Goal: Task Accomplishment & Management: Use online tool/utility

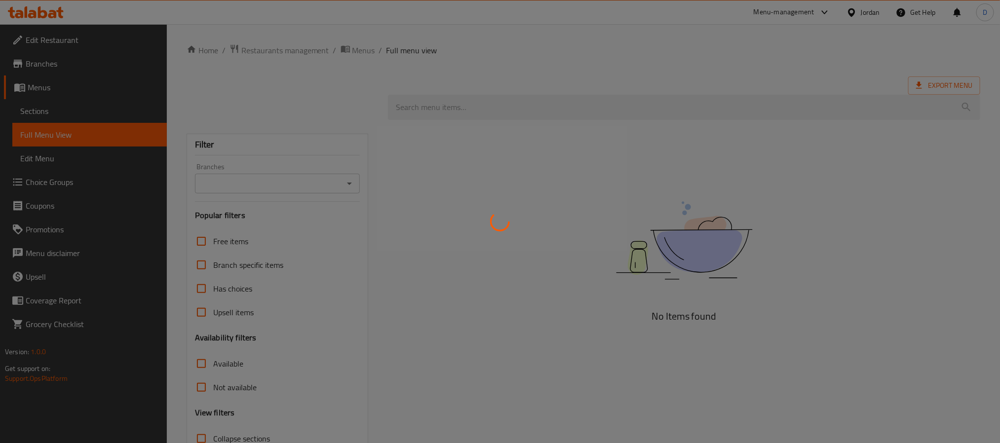
click at [822, 110] on div at bounding box center [500, 221] width 1000 height 443
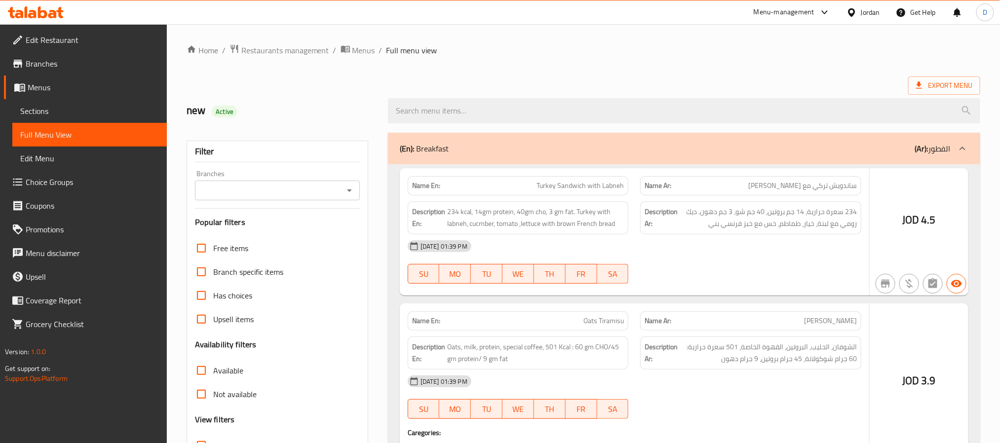
click at [856, 11] on div at bounding box center [500, 221] width 1000 height 443
click at [853, 9] on div at bounding box center [500, 221] width 1000 height 443
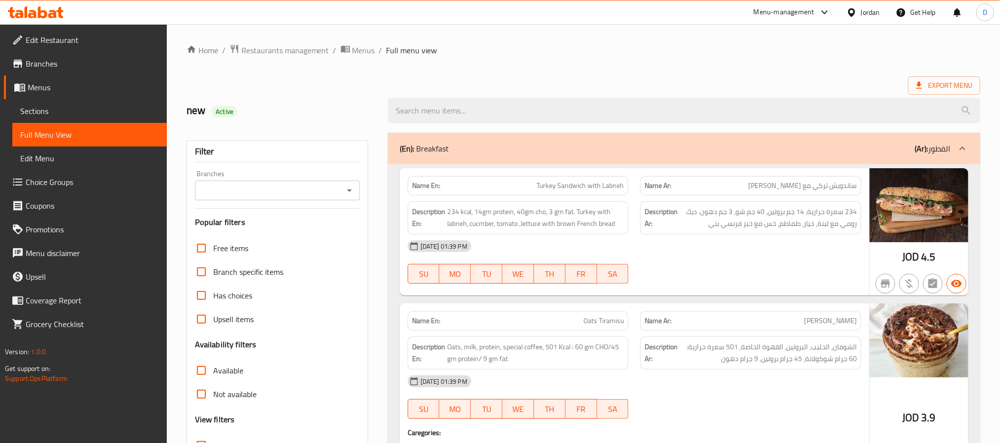
click at [871, 13] on div "Jordan" at bounding box center [870, 12] width 19 height 11
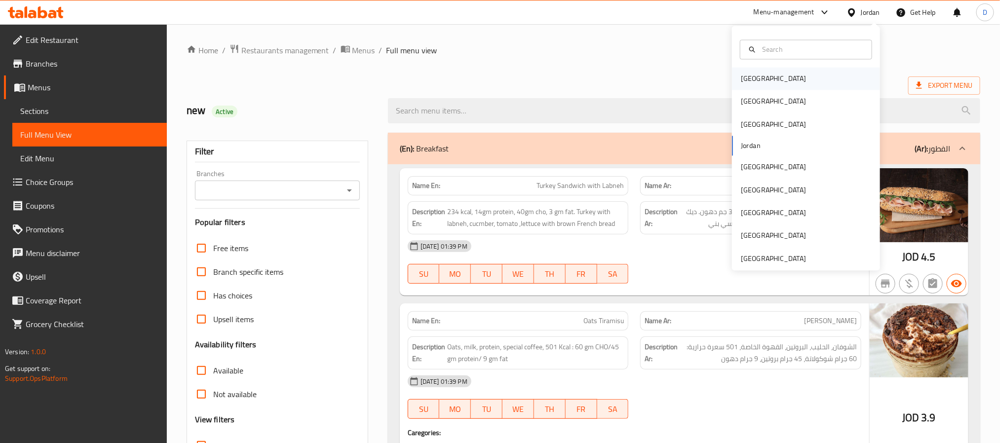
click at [771, 81] on div "[GEOGRAPHIC_DATA]" at bounding box center [806, 79] width 148 height 23
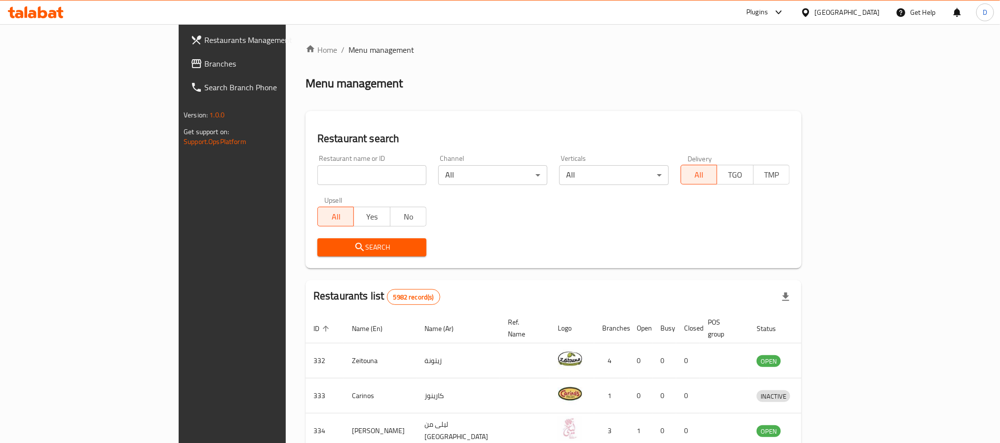
click at [792, 4] on div "Plugins" at bounding box center [765, 12] width 54 height 24
click at [792, 24] on div "Plugins" at bounding box center [765, 12] width 54 height 24
click at [768, 14] on div "Plugins" at bounding box center [757, 12] width 22 height 12
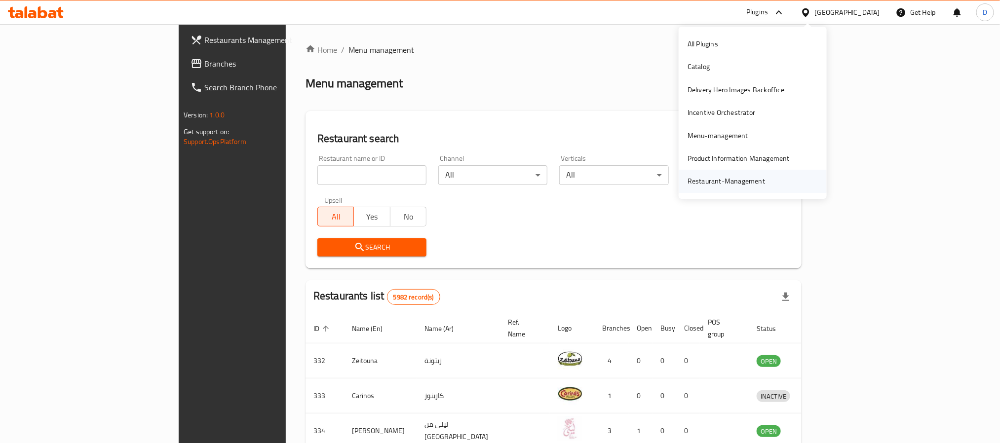
click at [785, 178] on div "Restaurant-Management" at bounding box center [753, 181] width 148 height 23
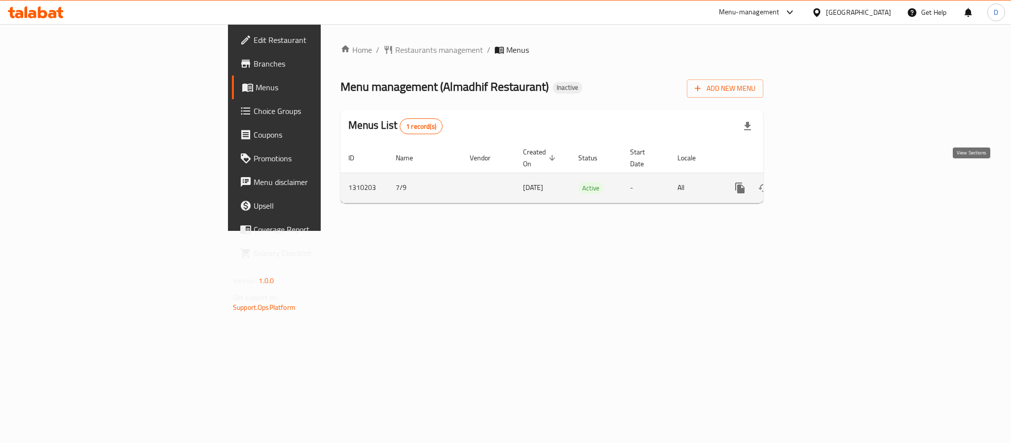
click at [816, 184] on icon "enhanced table" at bounding box center [811, 188] width 9 height 9
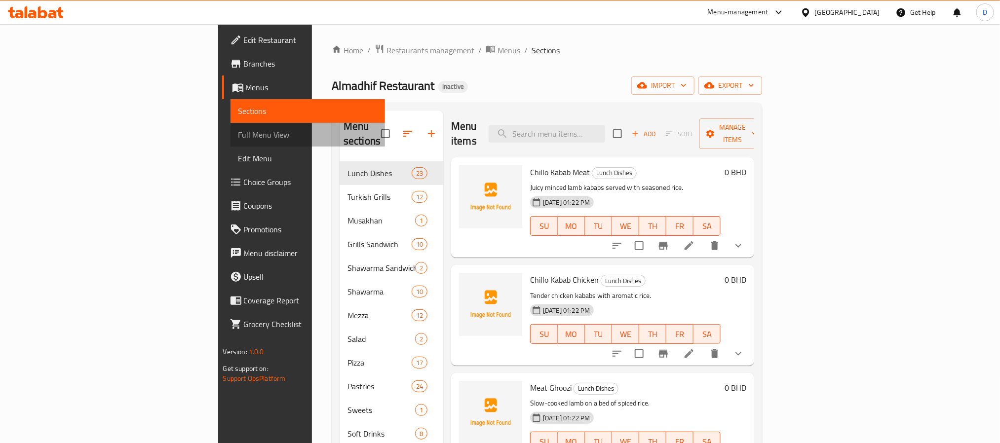
click at [230, 144] on link "Full Menu View" at bounding box center [307, 135] width 154 height 24
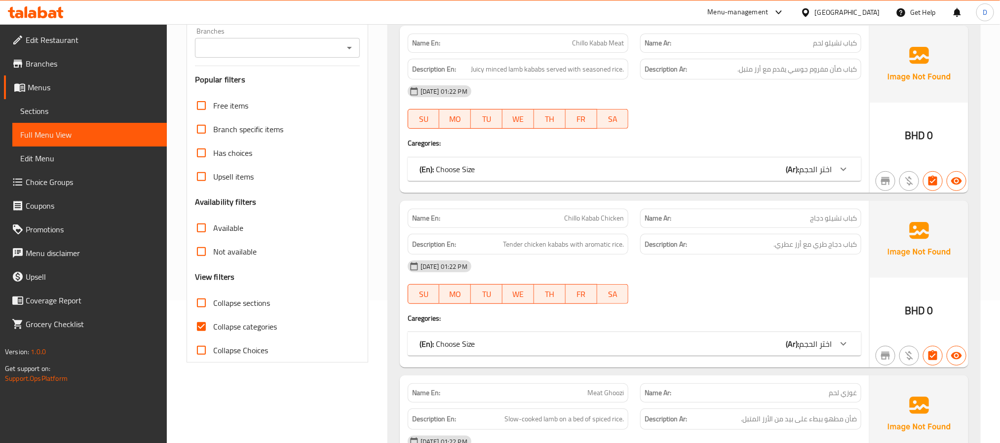
scroll to position [148, 0]
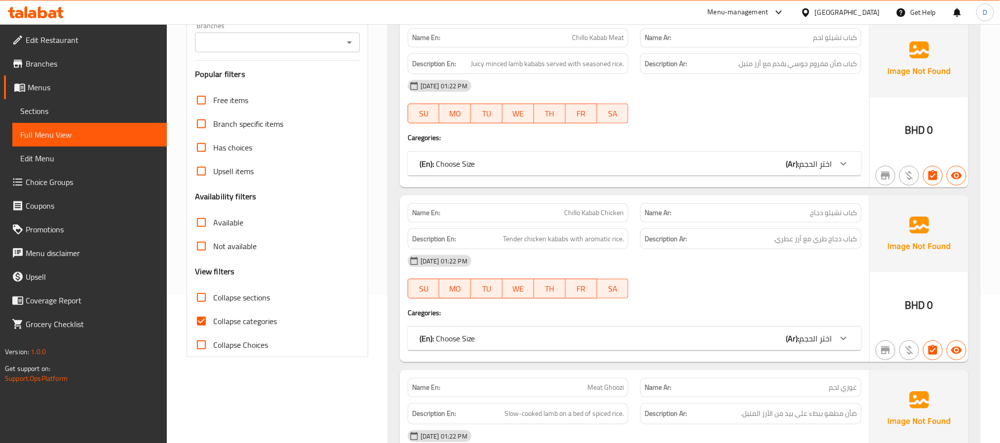
click at [268, 318] on span "Collapse categories" at bounding box center [245, 321] width 64 height 12
click at [213, 318] on input "Collapse categories" at bounding box center [202, 321] width 24 height 24
checkbox input "false"
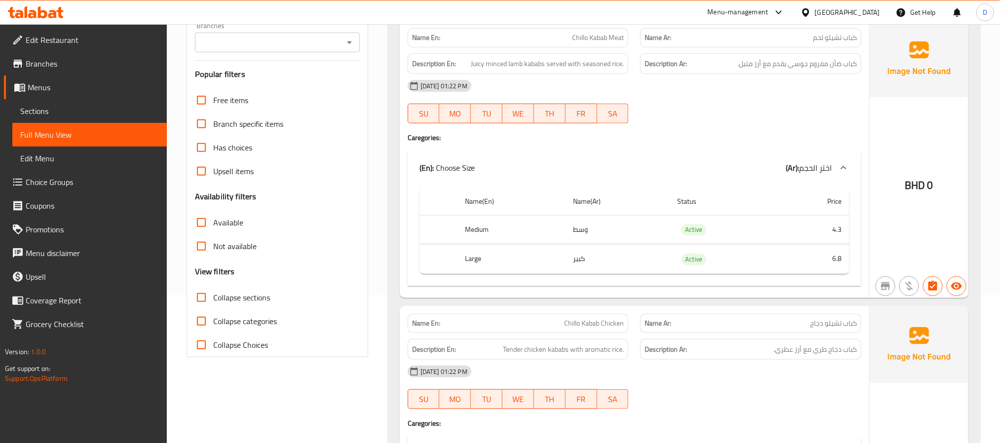
click at [618, 92] on div "07-09-2025 01:22 PM" at bounding box center [634, 86] width 465 height 24
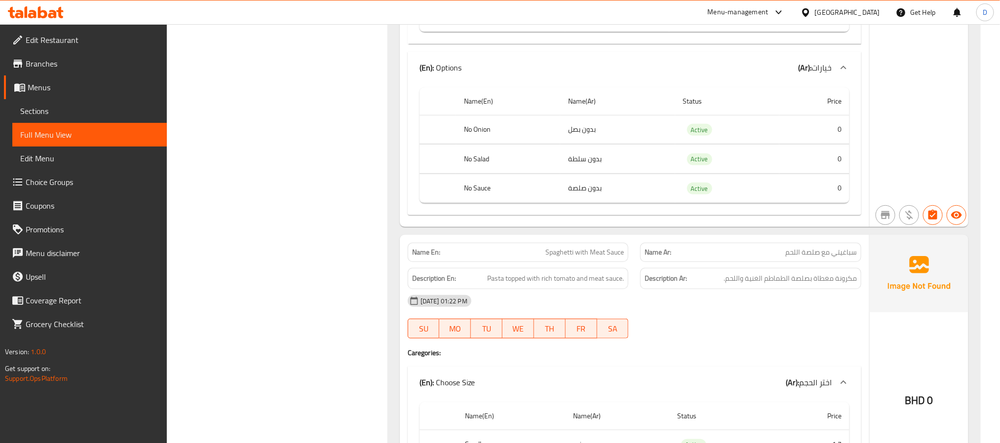
scroll to position [6147, 0]
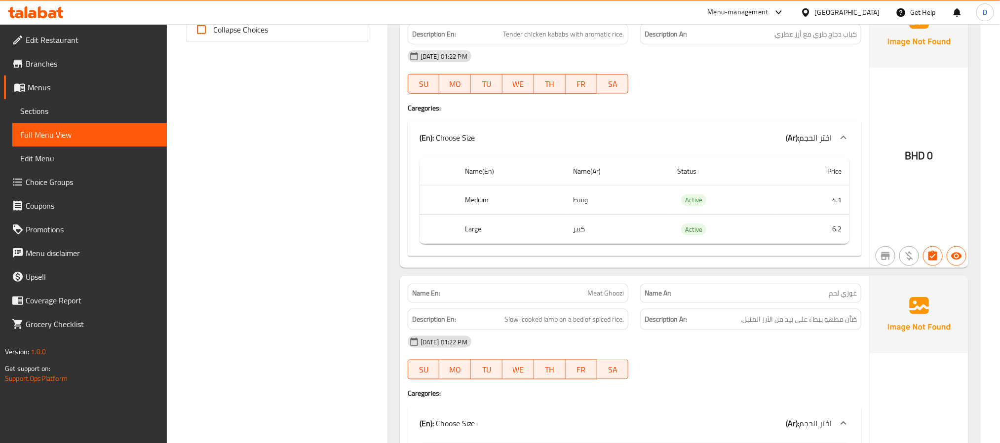
scroll to position [0, 0]
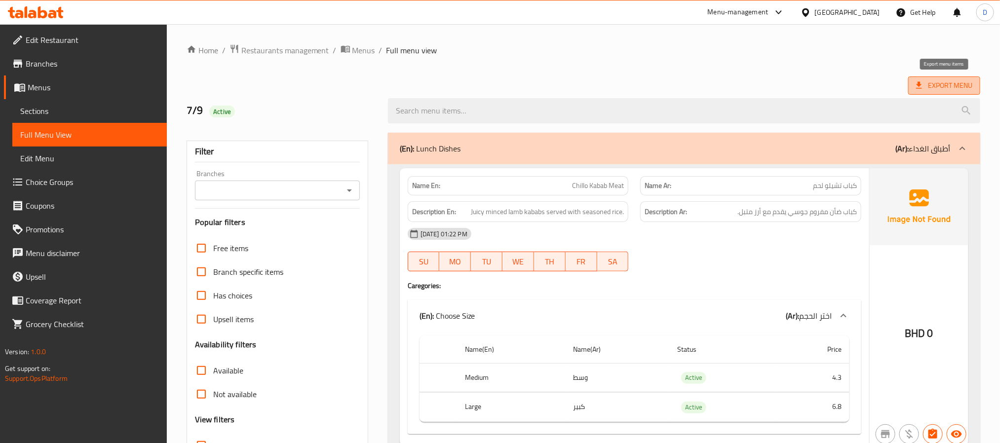
click at [936, 82] on span "Export Menu" at bounding box center [944, 85] width 56 height 12
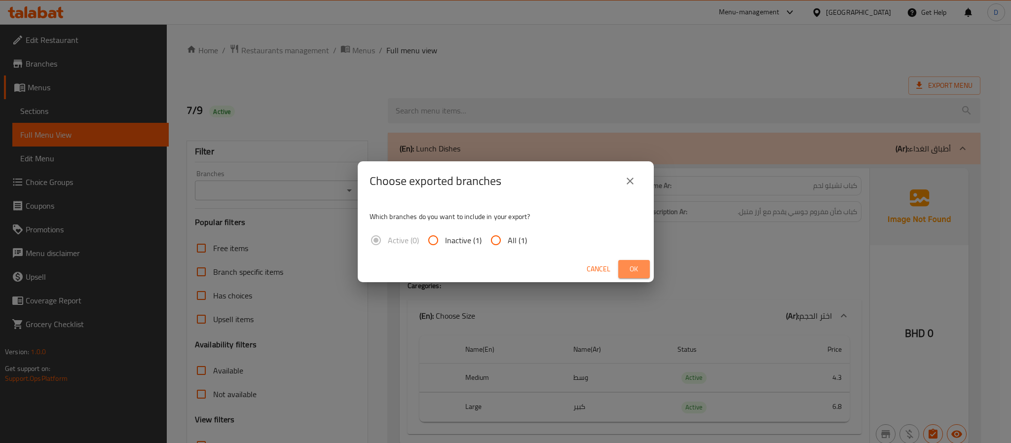
click at [643, 265] on button "Ok" at bounding box center [634, 269] width 32 height 18
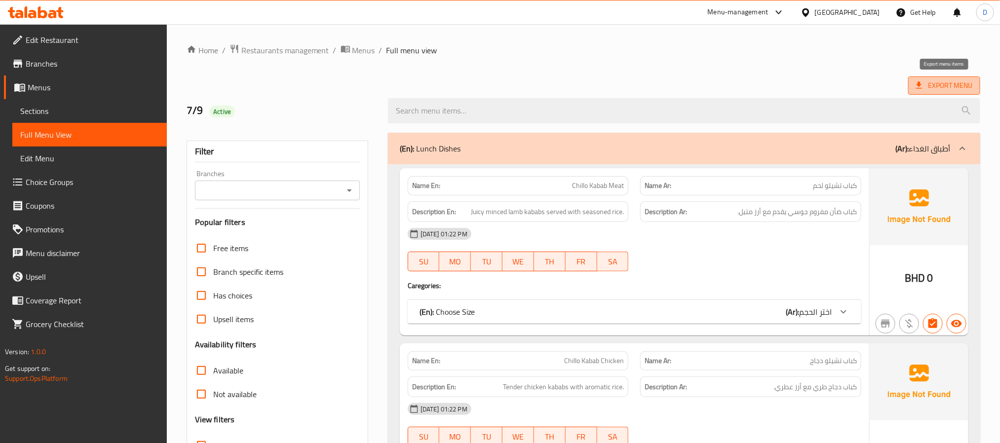
click at [960, 85] on span "Export Menu" at bounding box center [944, 85] width 56 height 12
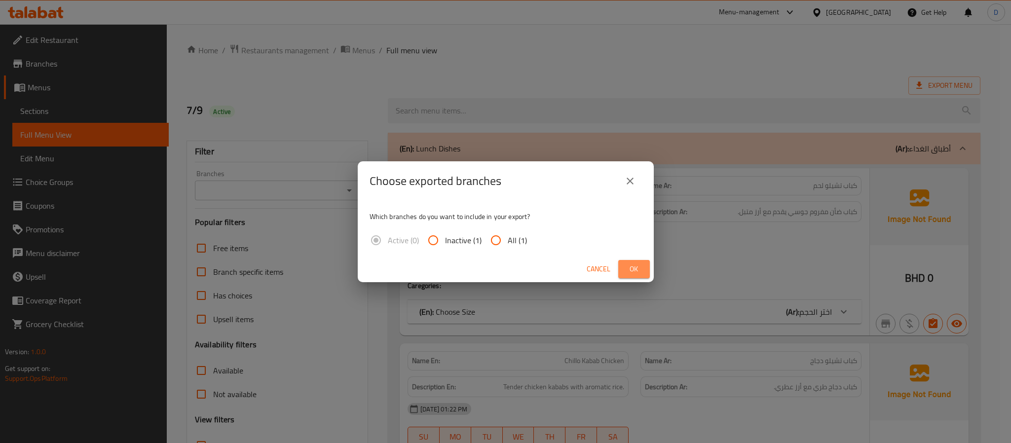
click at [635, 265] on span "Ok" at bounding box center [634, 269] width 16 height 12
